Goal: Check status: Check status

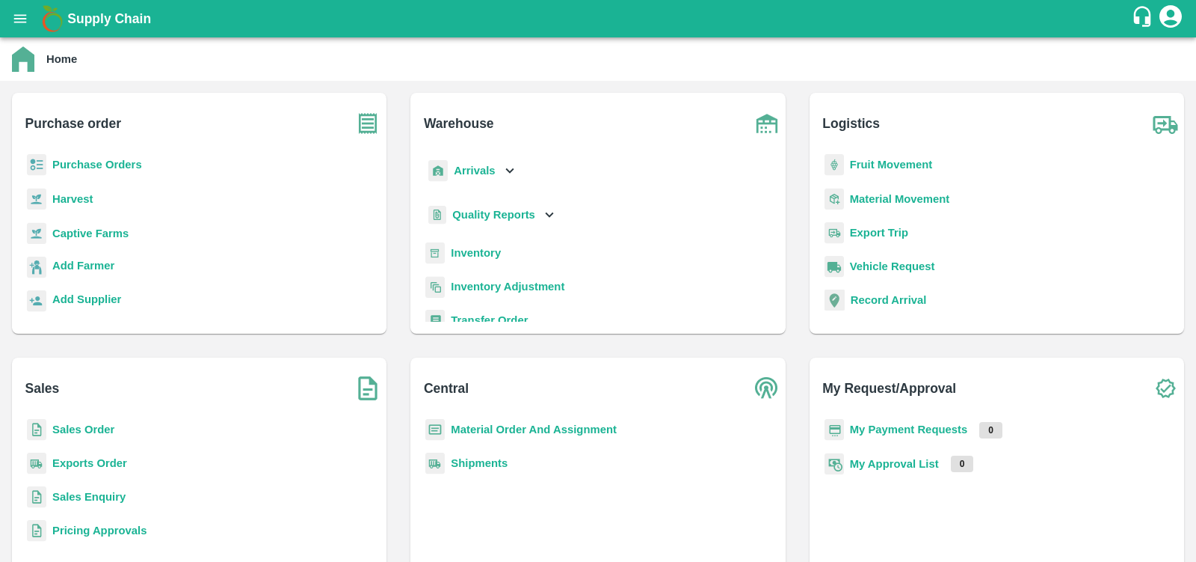
click at [96, 159] on b "Purchase Orders" at bounding box center [97, 165] width 90 height 12
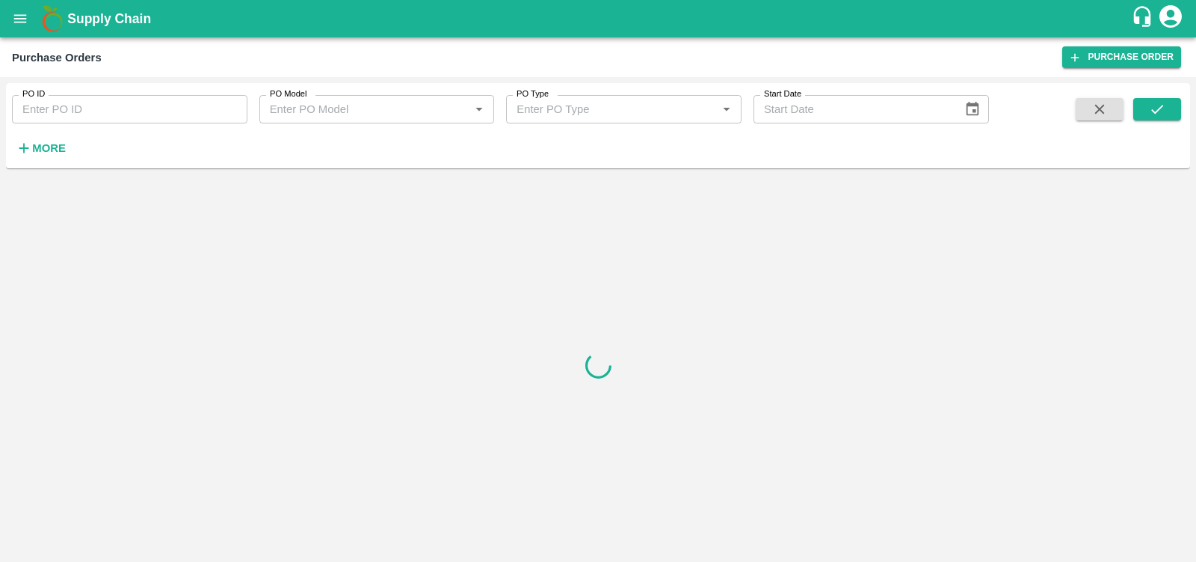
click at [94, 105] on input "PO ID" at bounding box center [130, 109] width 236 height 28
type input "164567"
click at [1152, 106] on icon "submit" at bounding box center [1157, 109] width 16 height 16
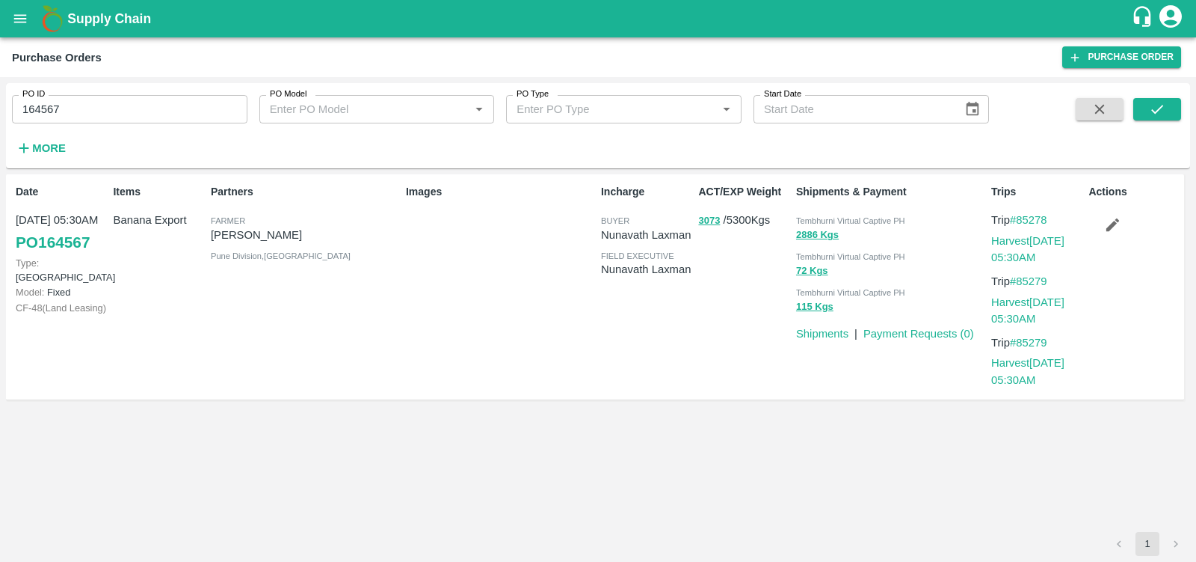
click at [75, 242] on link "PO 164567" at bounding box center [53, 242] width 74 height 27
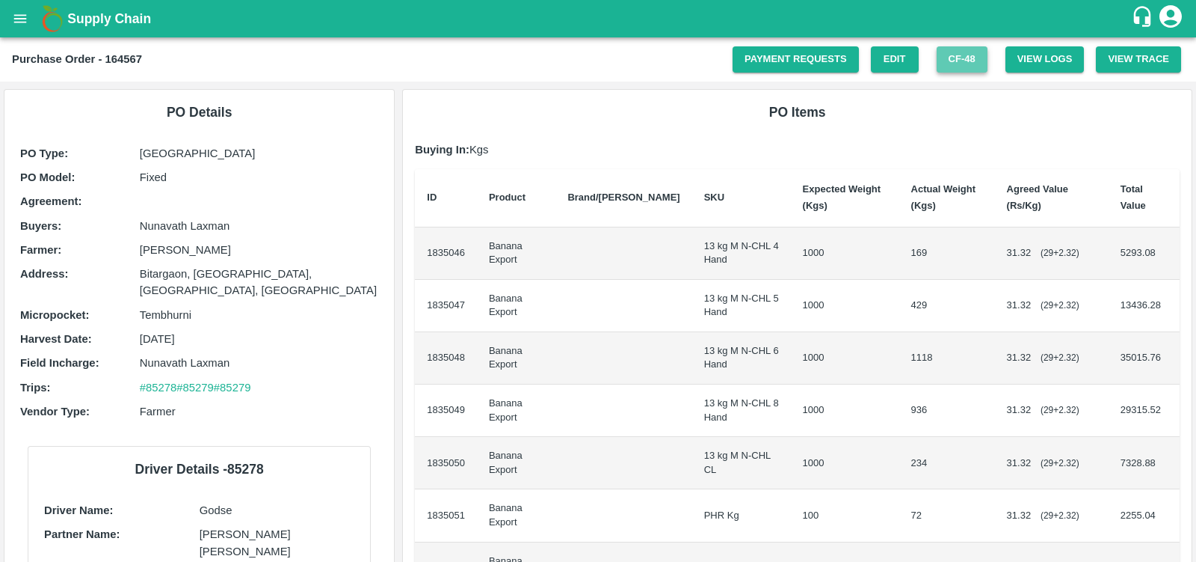
click at [957, 66] on button "CF- 48" at bounding box center [962, 59] width 51 height 26
click at [749, 58] on link "Payment Requests" at bounding box center [796, 59] width 126 height 26
